Goal: Check status: Check status

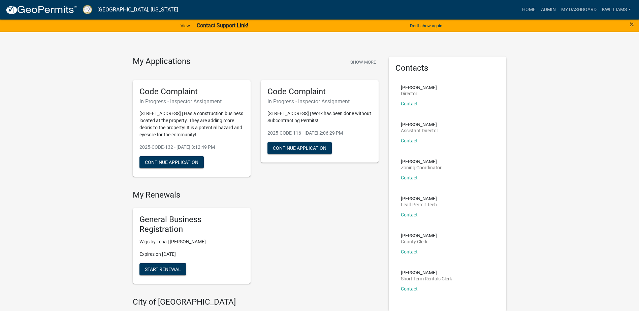
scroll to position [101, 0]
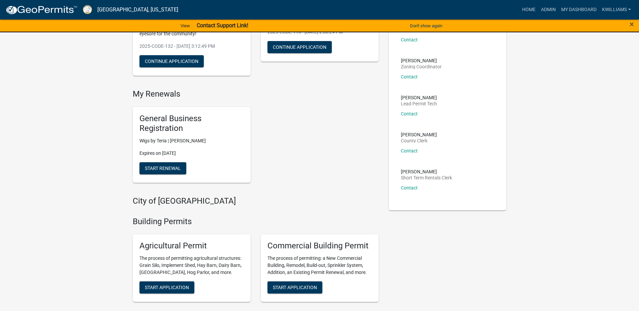
drag, startPoint x: 0, startPoint y: 0, endPoint x: 177, endPoint y: 198, distance: 266.1
click at [326, 150] on div "General Business Registration Wigs by Teria | [PERSON_NAME] Expires on [DATE] S…" at bounding box center [256, 145] width 256 height 87
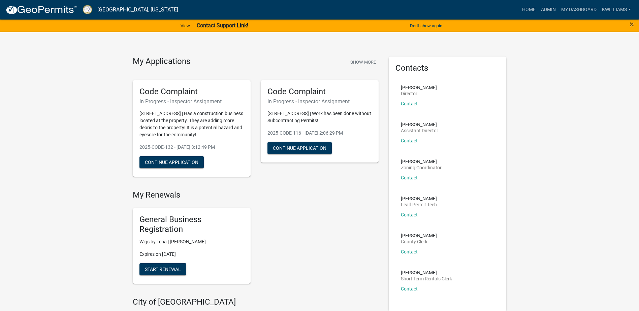
scroll to position [1967, 0]
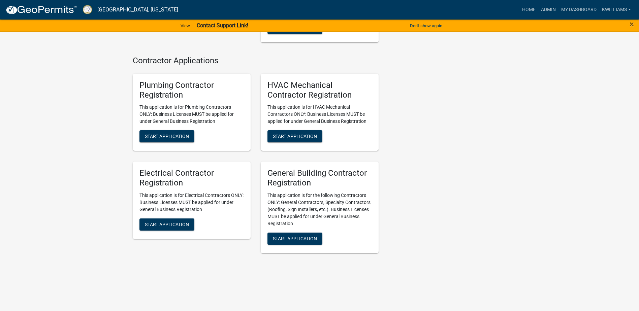
drag, startPoint x: 601, startPoint y: 27, endPoint x: 604, endPoint y: 24, distance: 4.1
click at [604, 24] on div "×" at bounding box center [612, 26] width 53 height 14
drag, startPoint x: 632, startPoint y: 21, endPoint x: 628, endPoint y: 23, distance: 4.5
click at [631, 21] on span "×" at bounding box center [632, 24] width 4 height 9
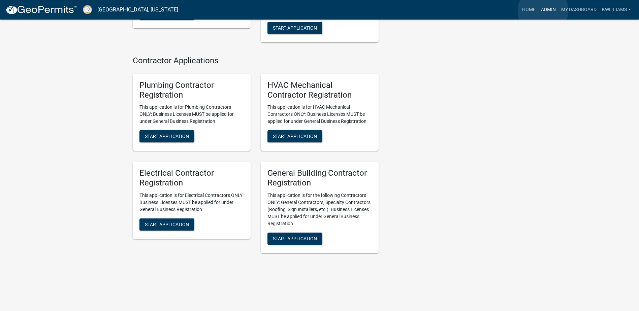
click at [542, 11] on link "Admin" at bounding box center [548, 9] width 20 height 13
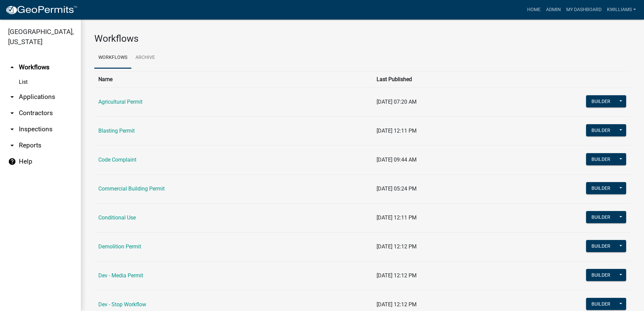
click at [51, 97] on link "arrow_drop_down Applications" at bounding box center [40, 97] width 81 height 16
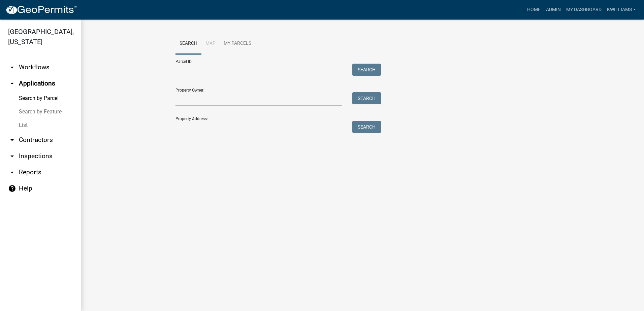
click at [27, 124] on link "List" at bounding box center [40, 125] width 81 height 13
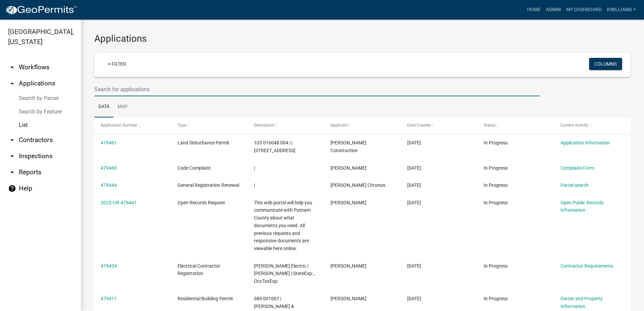
click at [144, 91] on input "text" at bounding box center [316, 90] width 445 height 14
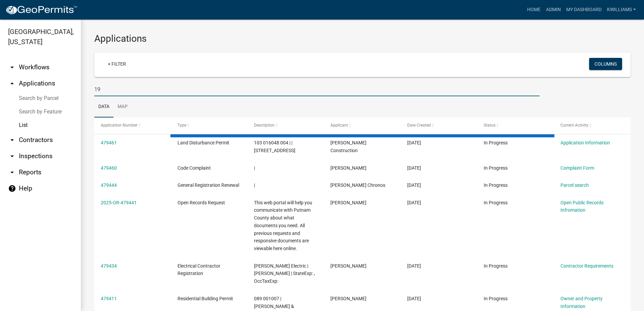
type input "1"
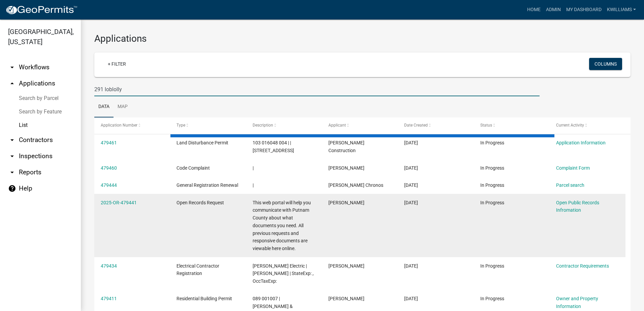
type input "291 loblolly"
drag, startPoint x: 454, startPoint y: 234, endPoint x: 375, endPoint y: 232, distance: 79.2
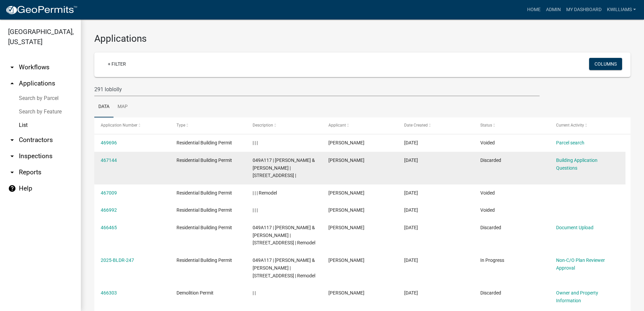
drag, startPoint x: 375, startPoint y: 232, endPoint x: 503, endPoint y: 168, distance: 143.1
click at [503, 168] on datatable-body-cell "Discarded" at bounding box center [512, 168] width 76 height 33
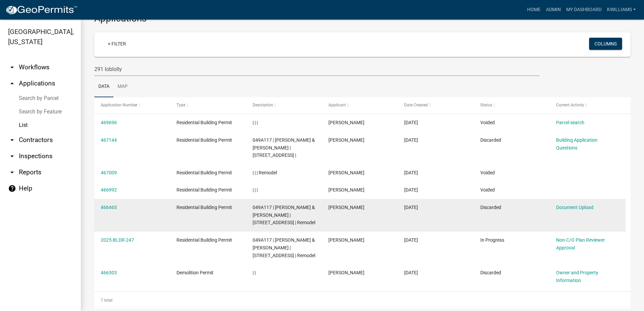
scroll to position [31, 0]
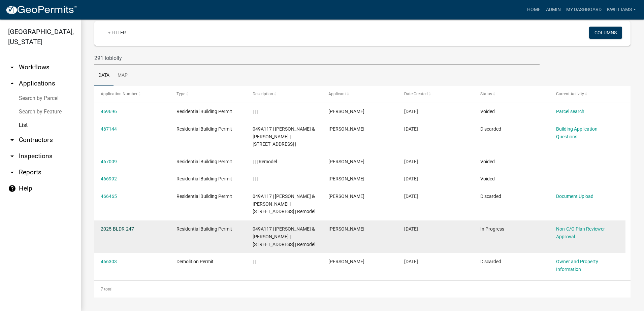
click at [115, 227] on link "2025-BLDR-247" at bounding box center [117, 228] width 33 height 5
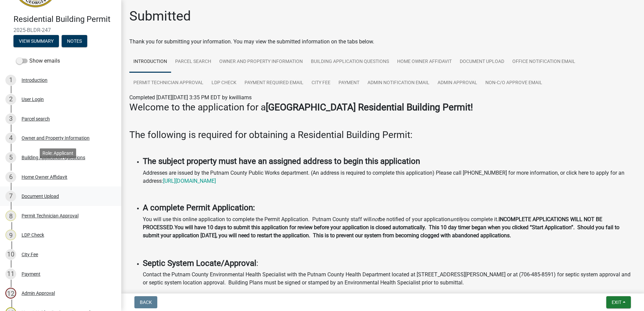
scroll to position [135, 0]
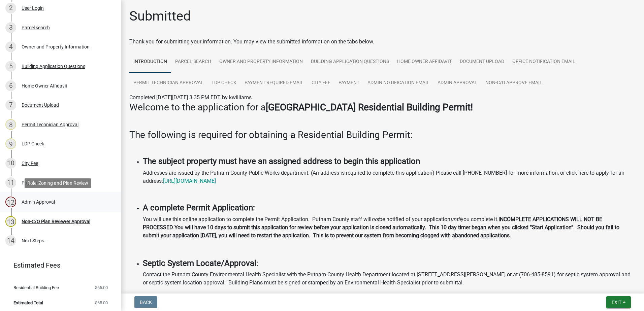
click at [31, 198] on div "12 Admin Approval" at bounding box center [57, 202] width 105 height 11
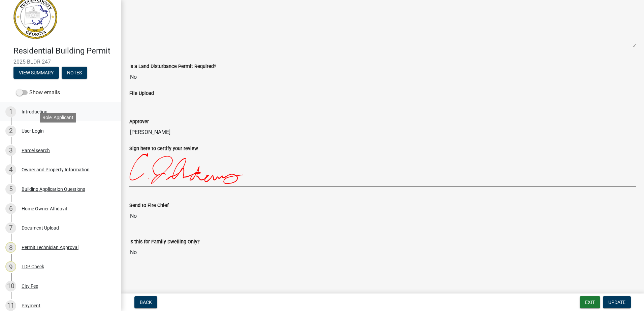
scroll to position [0, 0]
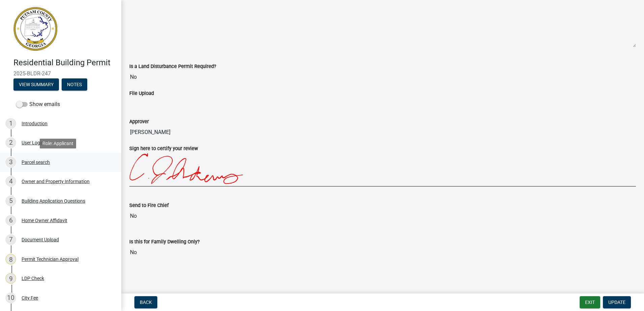
click at [42, 163] on div "Parcel search" at bounding box center [36, 162] width 28 height 5
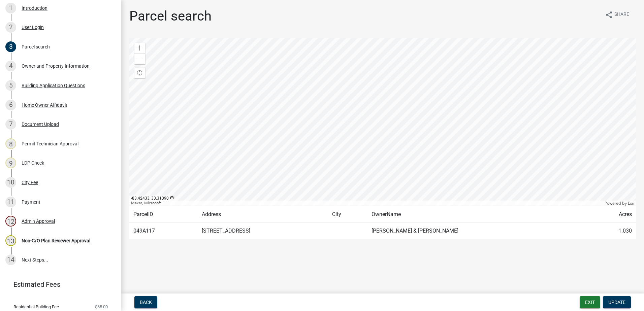
scroll to position [137, 0]
